Goal: Task Accomplishment & Management: Use online tool/utility

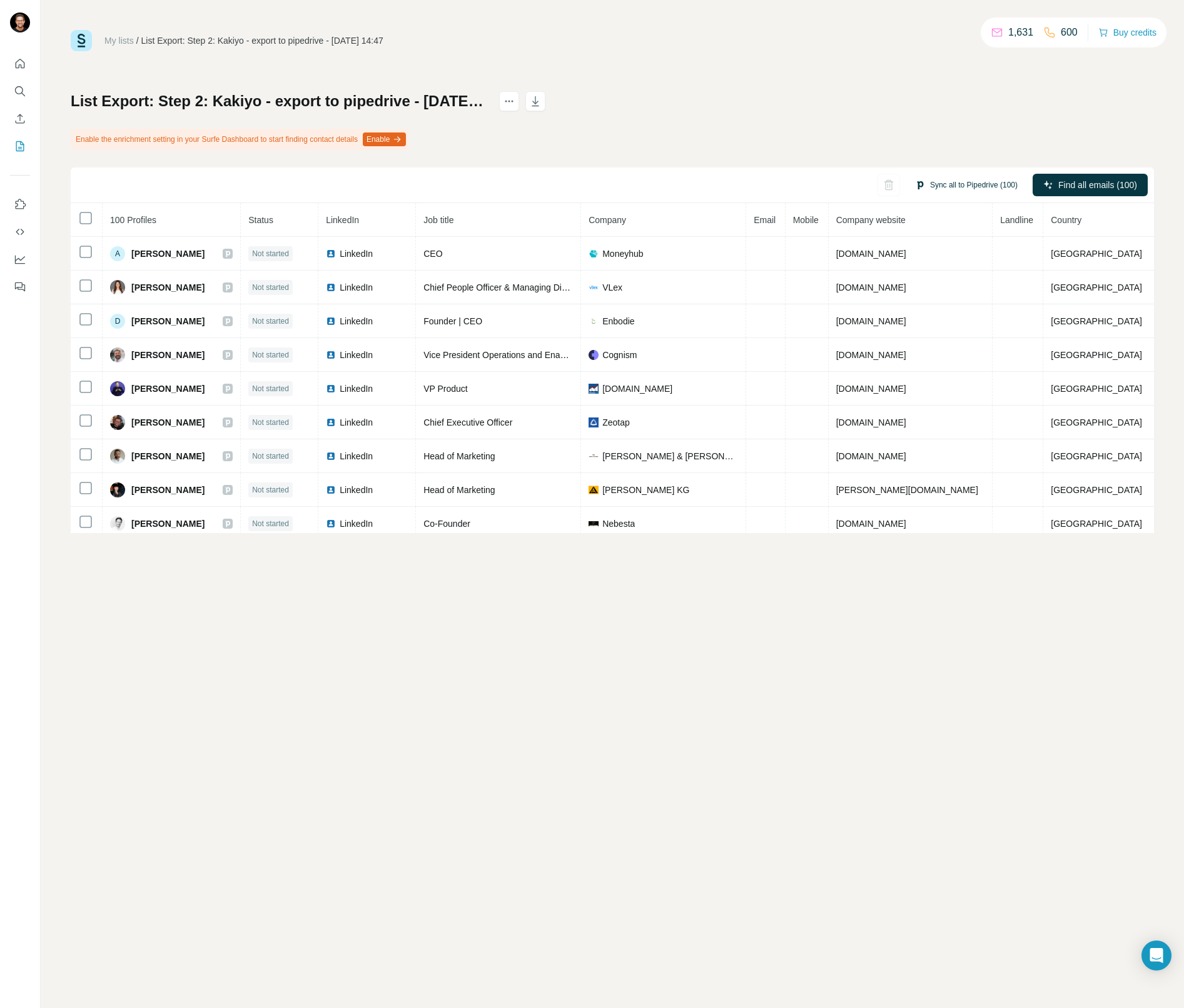
click at [960, 185] on button "Sync all to Pipedrive (100)" at bounding box center [966, 185] width 120 height 19
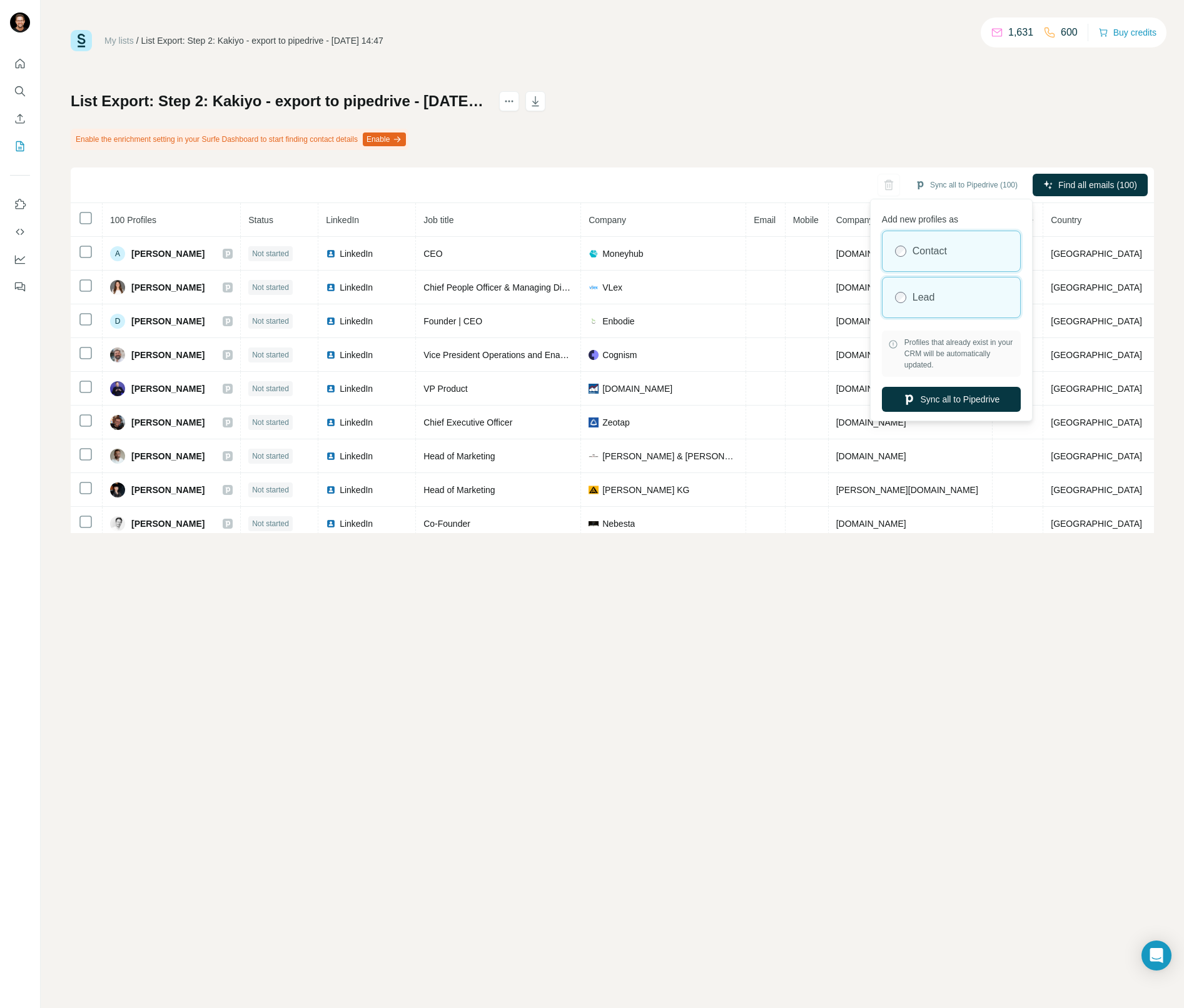
click at [928, 285] on div "Lead" at bounding box center [951, 297] width 137 height 40
click at [969, 399] on button "Sync all to Pipedrive" at bounding box center [951, 399] width 139 height 25
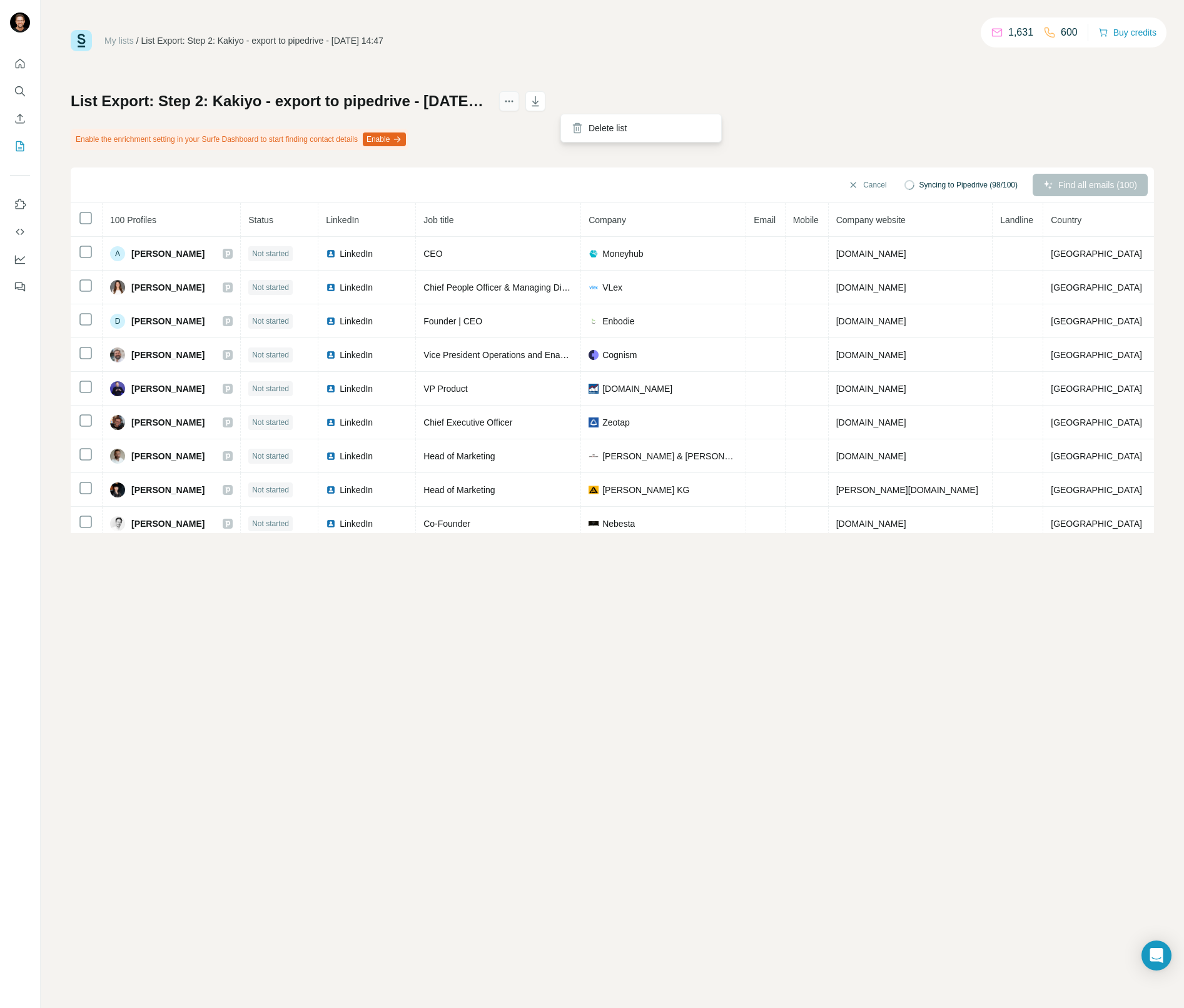
click at [510, 101] on icon "actions" at bounding box center [509, 102] width 2 height 2
click at [704, 77] on div "My lists / List Export: Step 2: Kakiyo - export to pipedrive - 26/08/2025 14:47…" at bounding box center [612, 281] width 1083 height 503
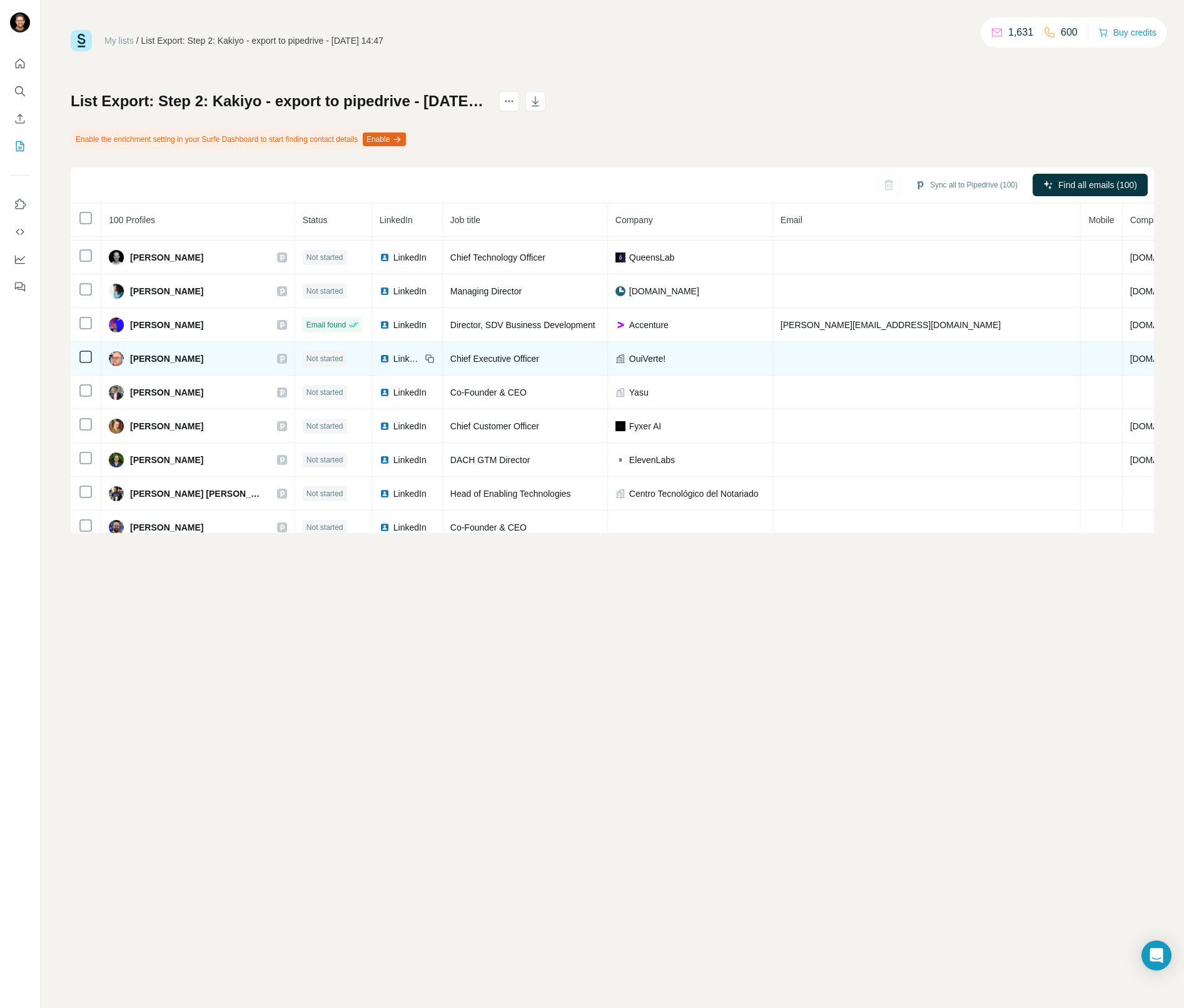
scroll to position [1500, 0]
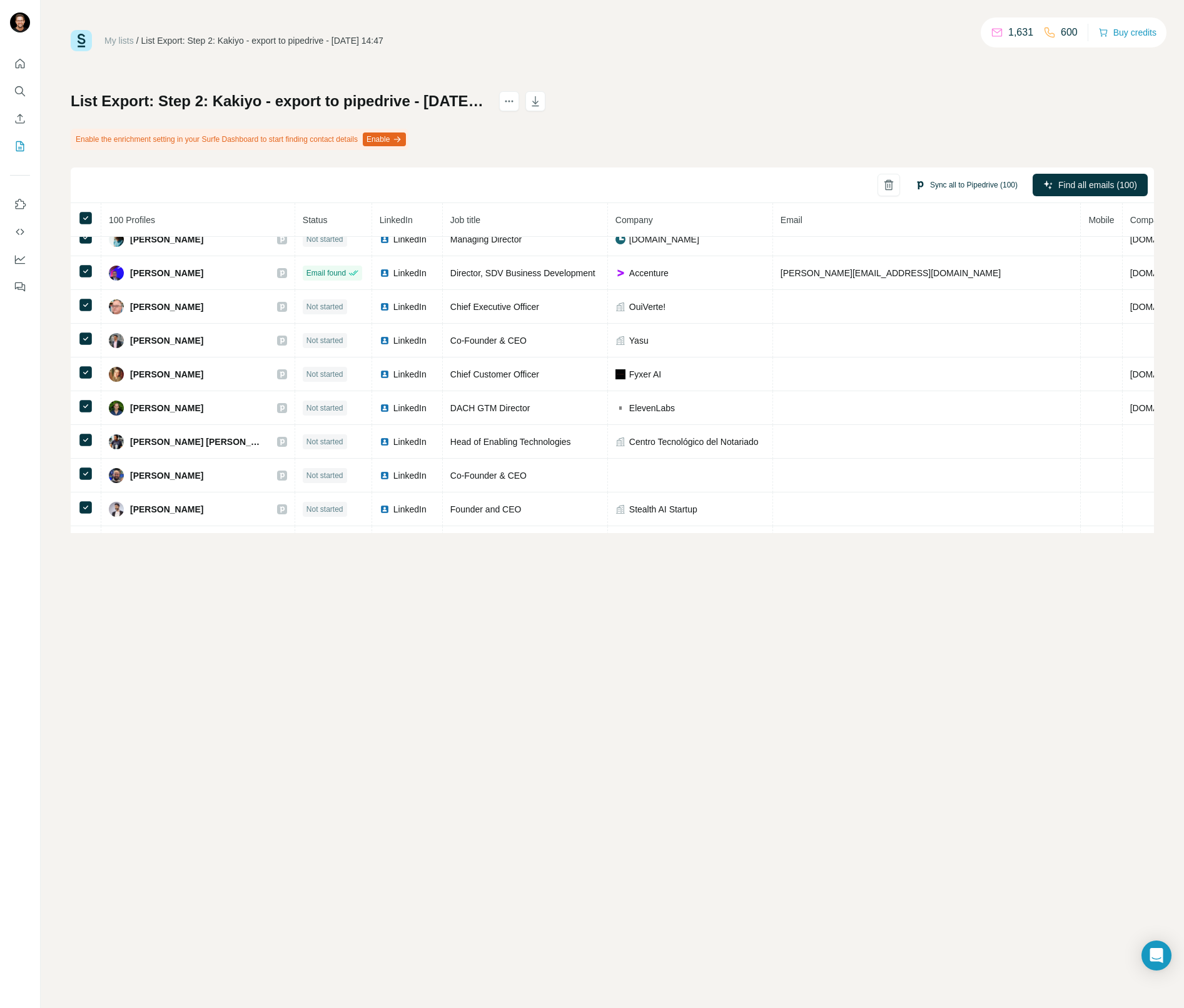
click at [960, 184] on button "Sync all to Pipedrive (100)" at bounding box center [966, 185] width 120 height 19
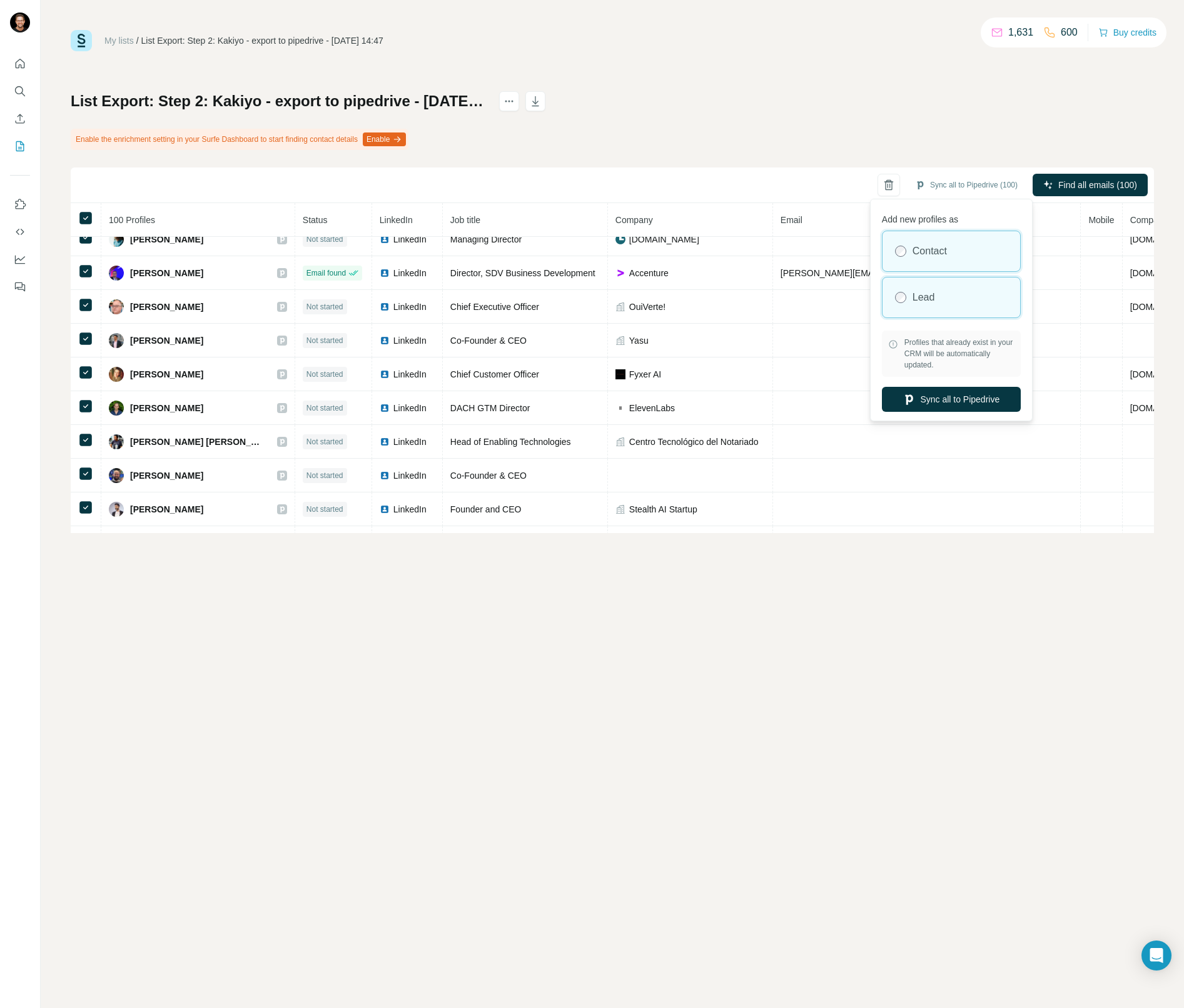
click at [942, 302] on div "Lead" at bounding box center [951, 297] width 137 height 40
click at [947, 405] on button "Sync all to Pipedrive" at bounding box center [951, 399] width 139 height 25
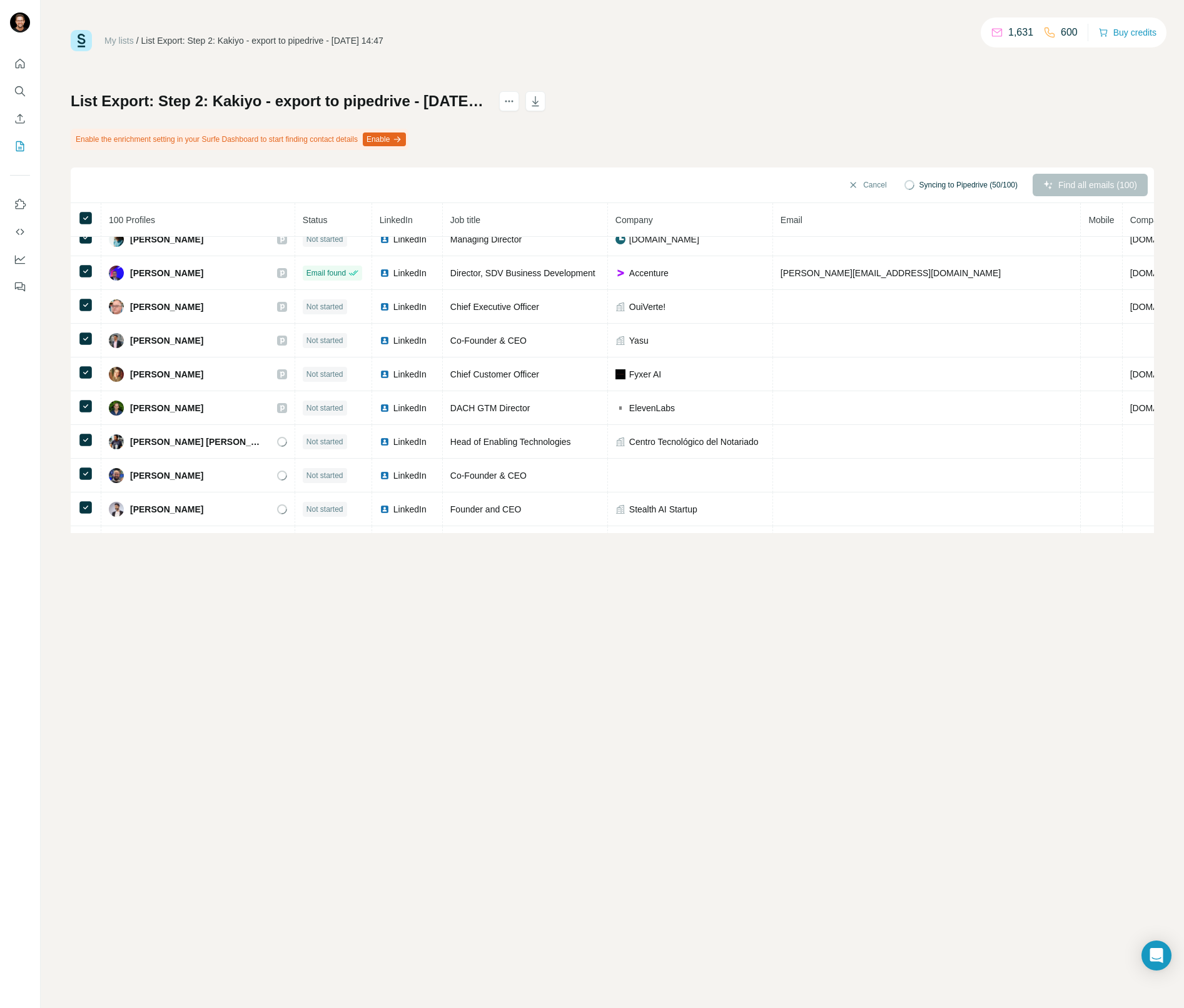
click at [607, 69] on div "My lists / List Export: Step 2: Kakiyo - export to pipedrive - 26/08/2025 14:47…" at bounding box center [612, 281] width 1083 height 503
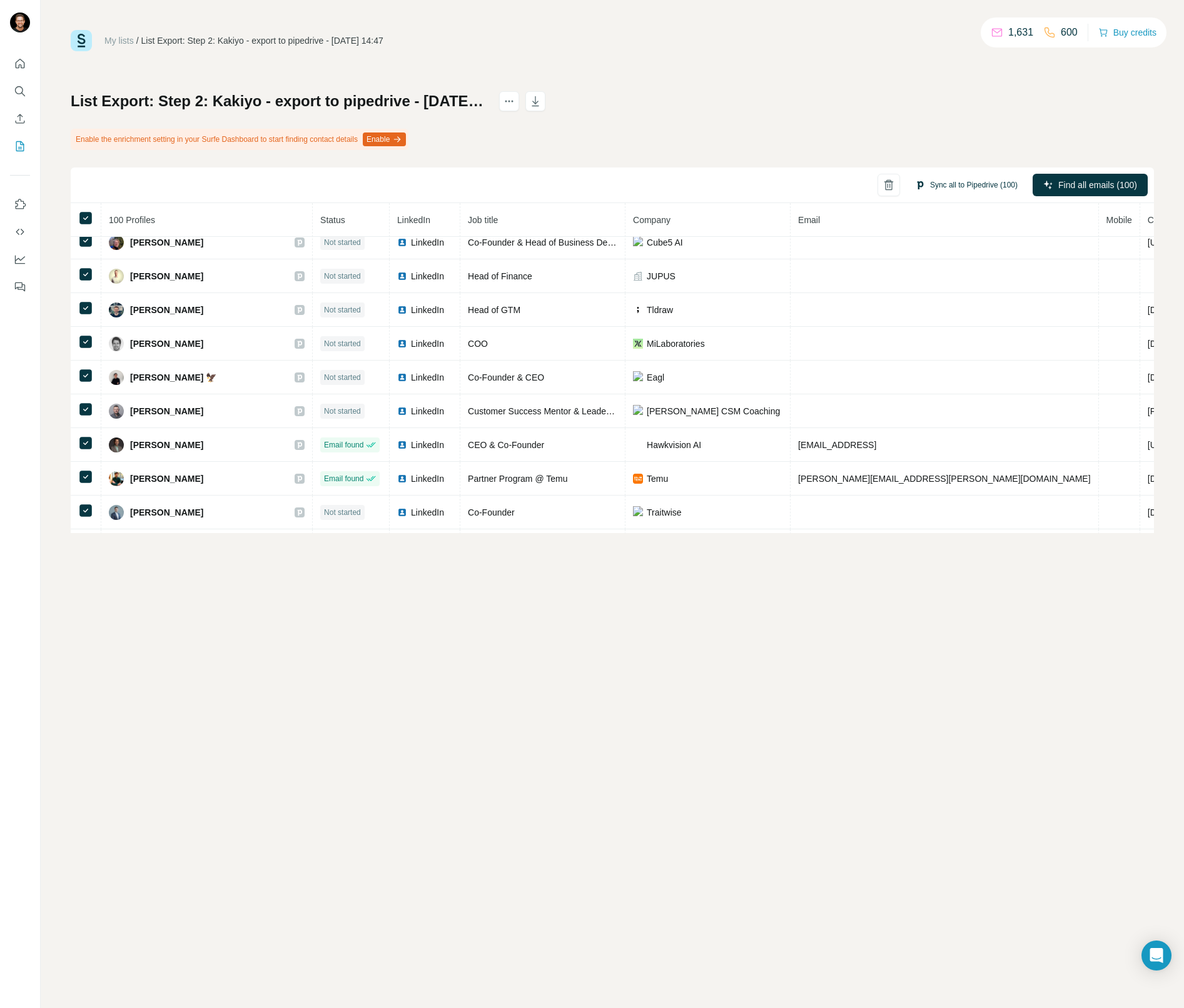
scroll to position [3063, 0]
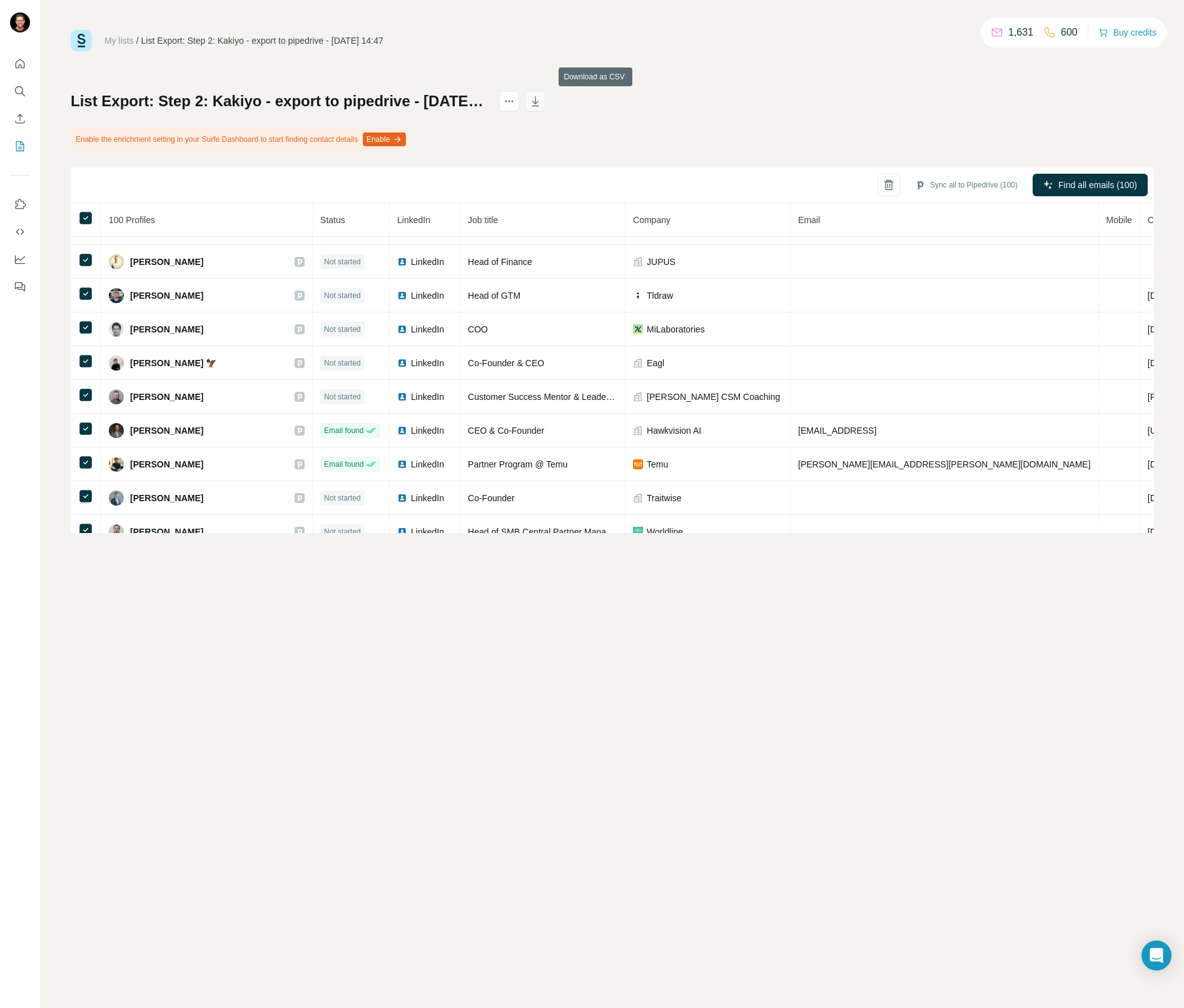
click at [542, 104] on icon "button" at bounding box center [534, 101] width 12 height 12
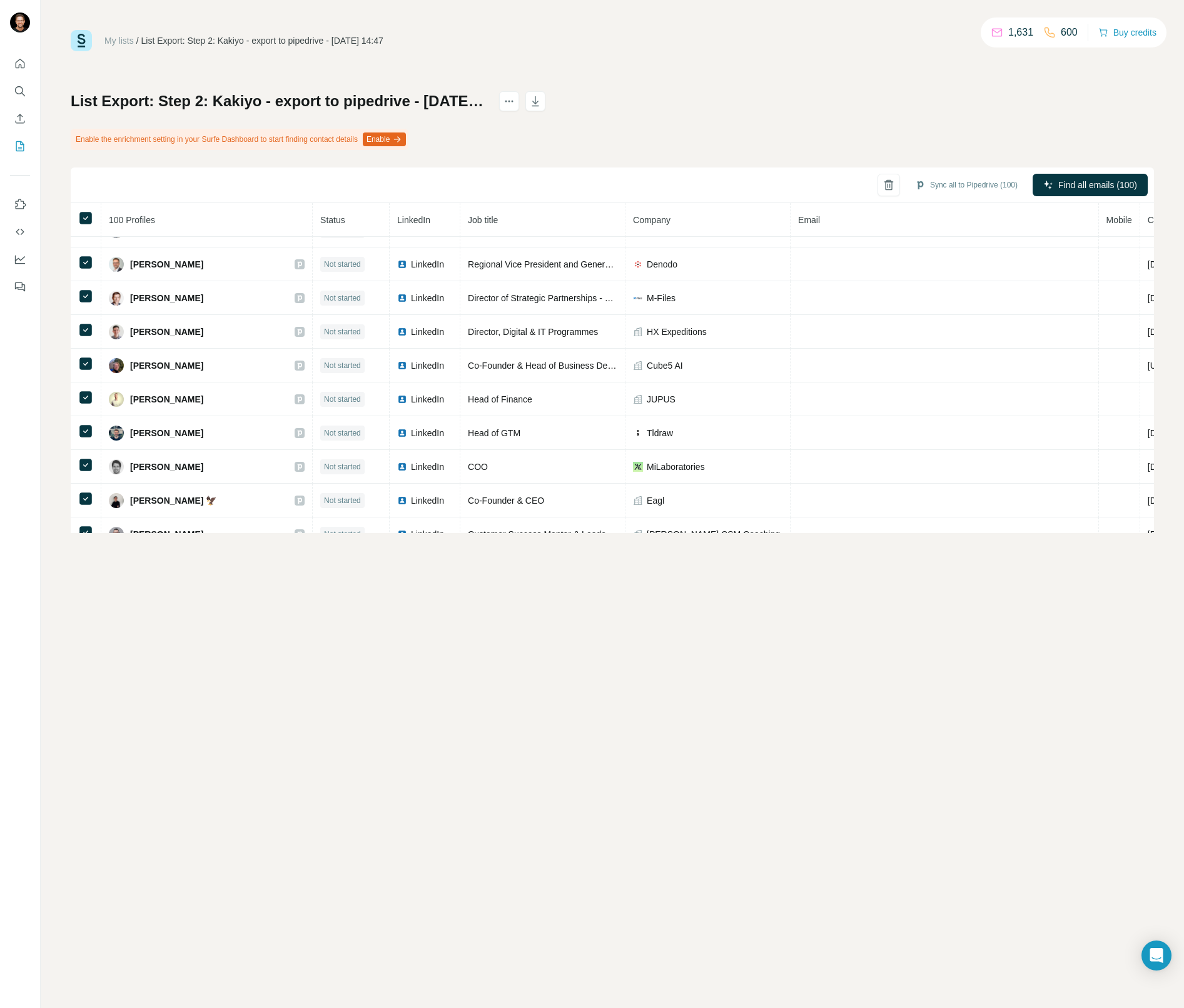
scroll to position [2926, 1]
click at [954, 183] on button "Sync all to Pipedrive (100)" at bounding box center [966, 185] width 120 height 19
click at [950, 280] on button "Sync all to Pipedrive" at bounding box center [951, 279] width 139 height 25
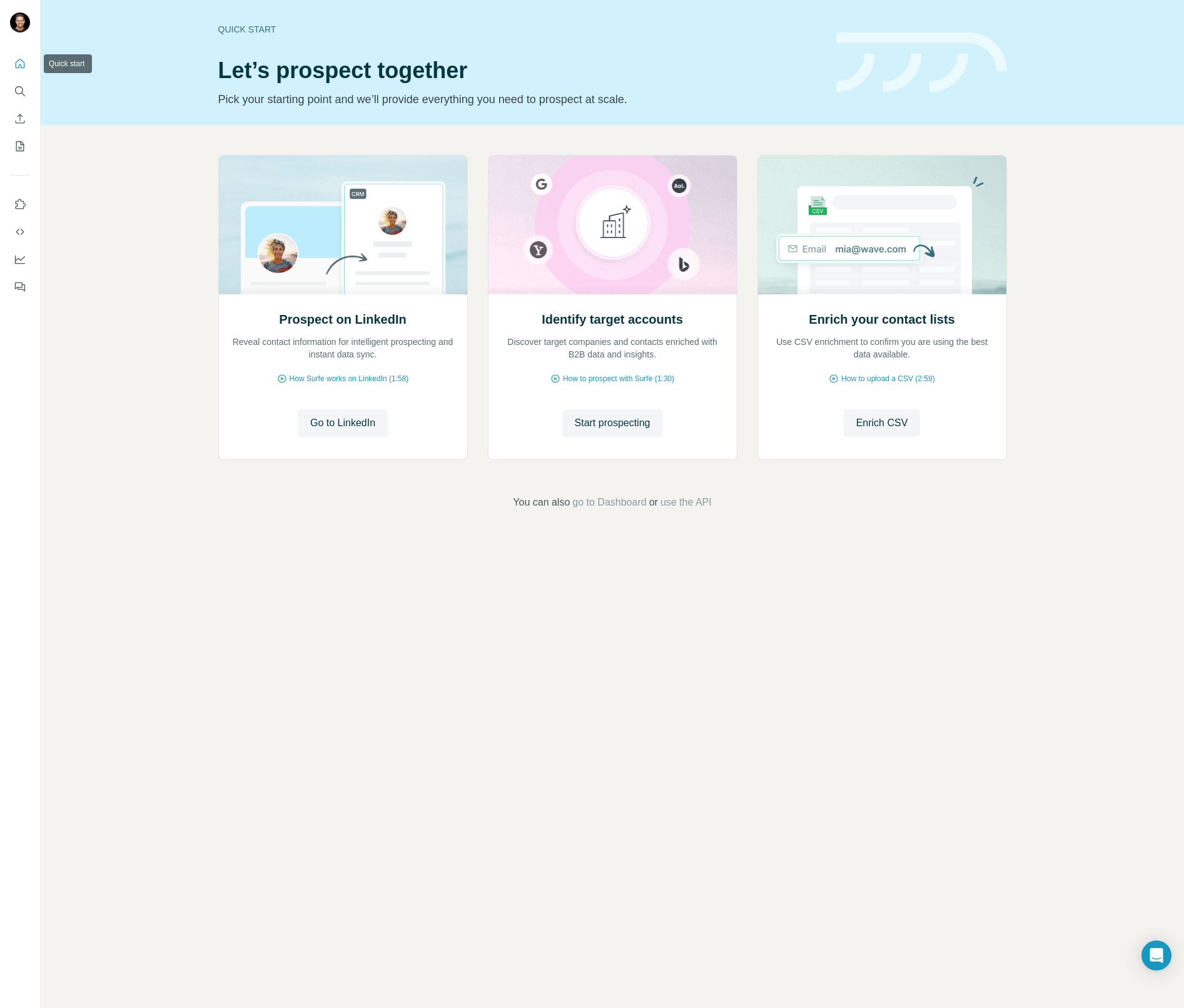
click at [19, 67] on icon "Quick start" at bounding box center [20, 63] width 12 height 12
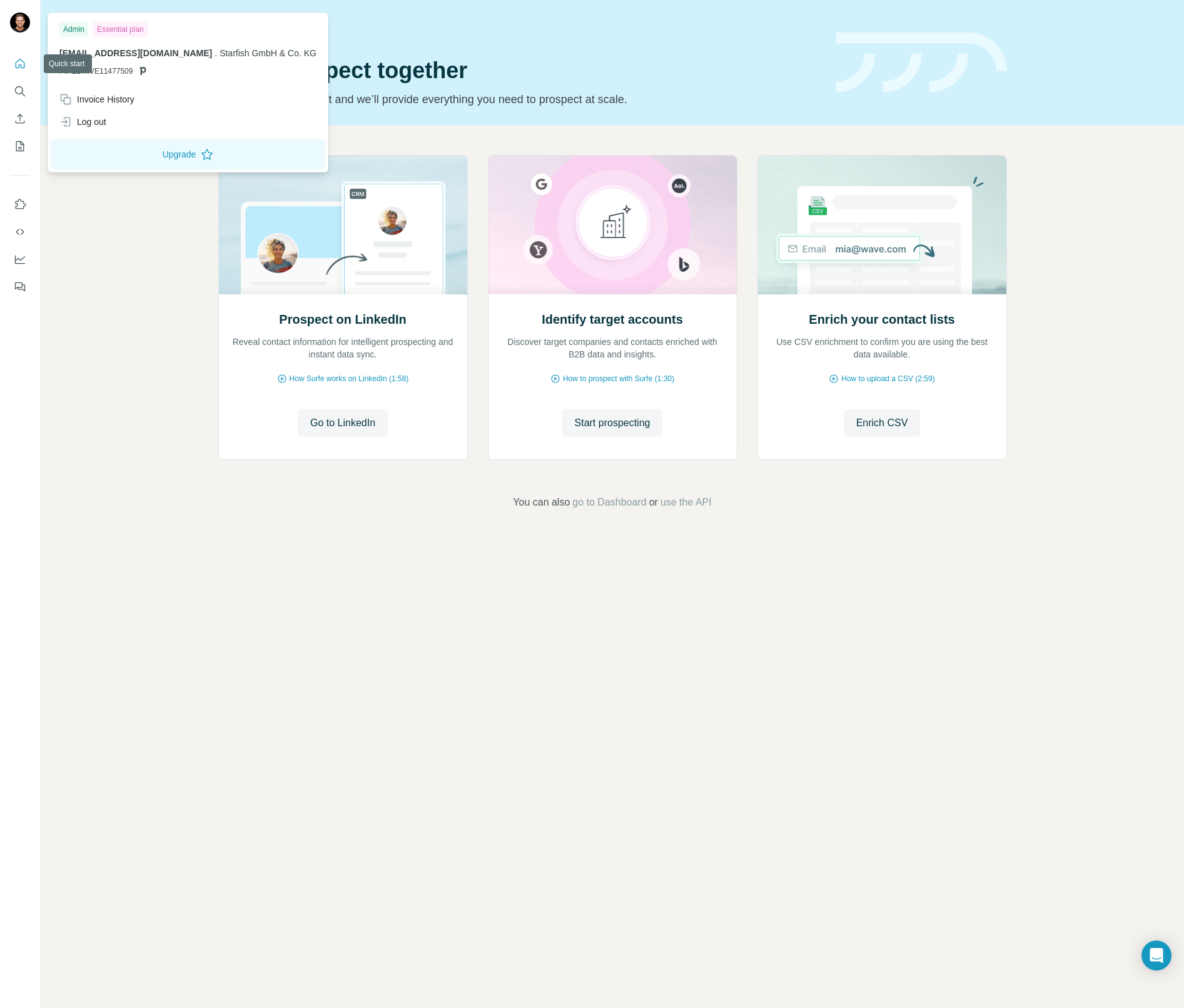
click at [18, 18] on img at bounding box center [20, 22] width 20 height 20
click at [20, 66] on icon "Quick start" at bounding box center [20, 63] width 12 height 12
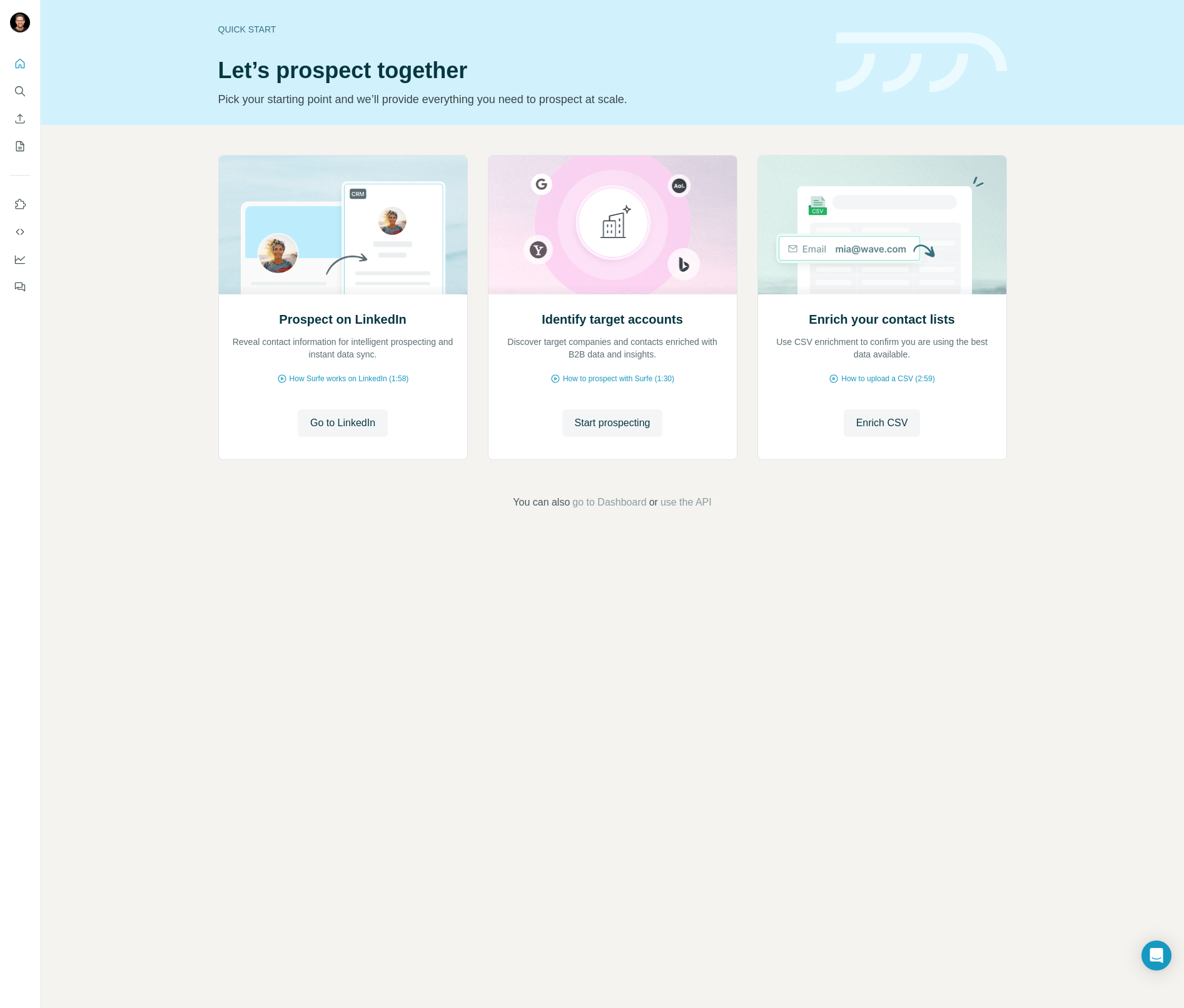
click at [1103, 218] on div "Prospect on LinkedIn Reveal contact information for intelligent prospecting and…" at bounding box center [612, 332] width 1143 height 415
click at [622, 504] on span "go to Dashboard" at bounding box center [609, 502] width 74 height 15
